Goal: Navigation & Orientation: Understand site structure

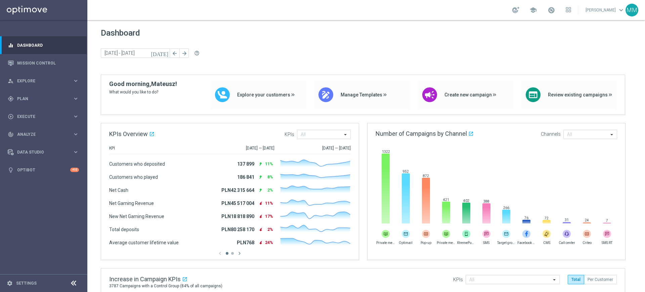
click at [545, 9] on div "school" at bounding box center [541, 9] width 59 height 11
click at [551, 10] on span at bounding box center [550, 9] width 7 height 7
